Goal: Find specific page/section: Find specific page/section

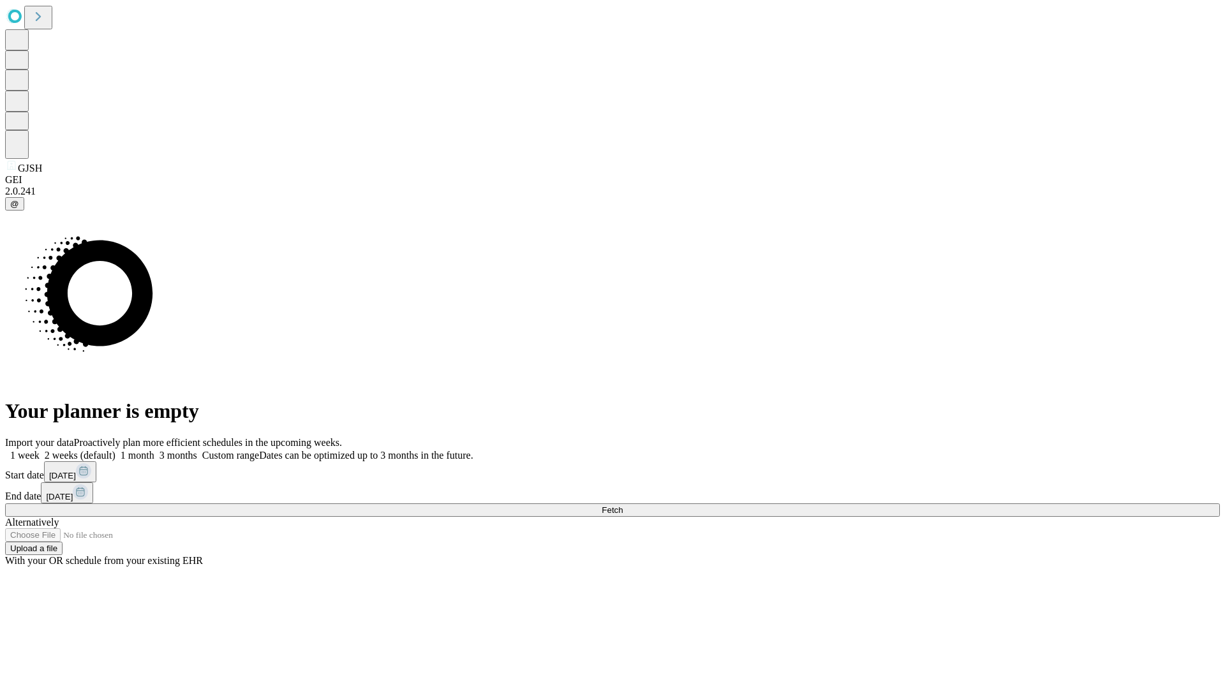
click at [623, 505] on span "Fetch" at bounding box center [612, 510] width 21 height 10
